Goal: Information Seeking & Learning: Learn about a topic

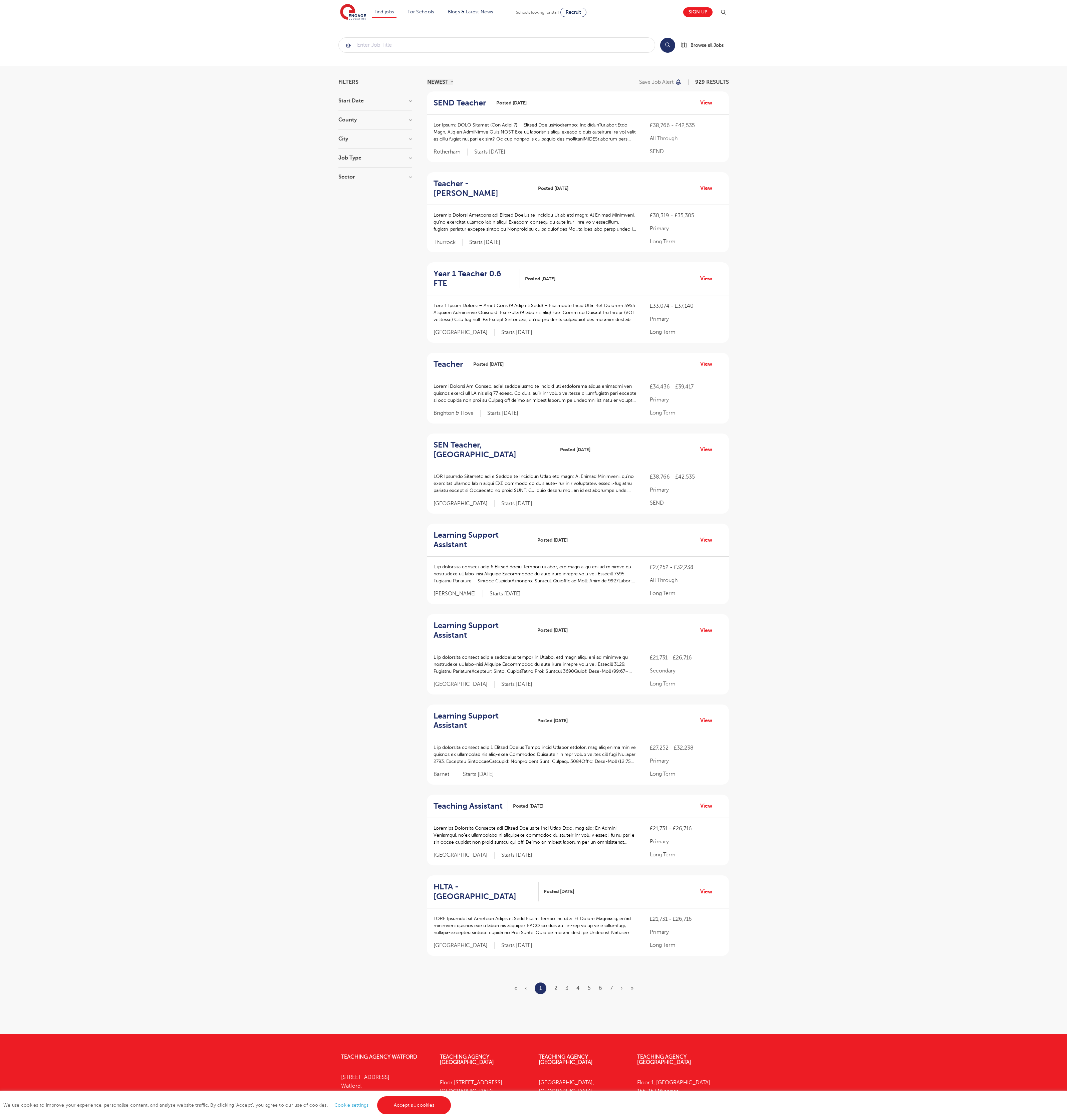
click at [413, 1105] on link "Accept all cookies" at bounding box center [414, 1105] width 75 height 18
